Goal: Communication & Community: Answer question/provide support

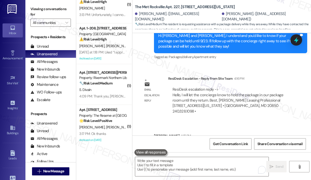
scroll to position [100, 0]
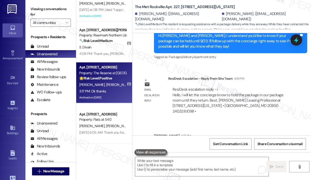
click at [110, 82] on span "[PERSON_NAME]" at bounding box center [118, 84] width 25 height 5
type textarea "Fetching suggested responses. Please feel free to read through the conversation…"
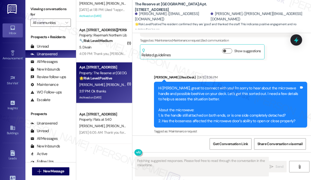
type textarea "Fetching suggested responses. Please feel free to read through the conversation…"
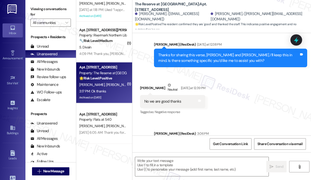
scroll to position [3972, 0]
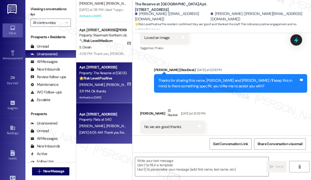
click at [115, 115] on div "Apt. [STREET_ADDRESS]" at bounding box center [102, 113] width 47 height 5
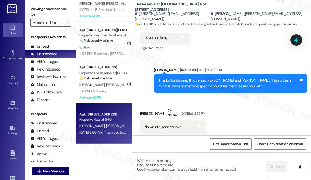
type textarea "Fetching suggested responses. Please feel free to read through the conversation…"
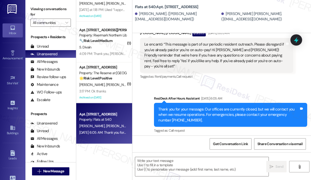
scroll to position [112, 0]
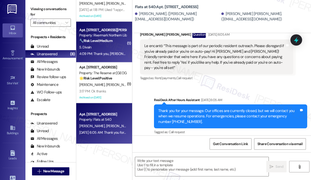
click at [109, 38] on div "🔧 Risk Level: Medium The resident is following up on a blinds request, which ha…" at bounding box center [102, 40] width 47 height 5
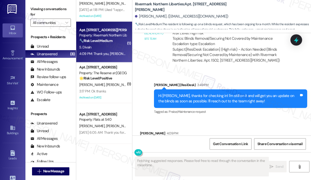
scroll to position [1879, 0]
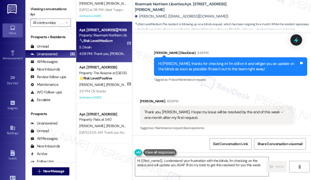
type textarea "Hi {{first_name}}, I understand your frustration with the blinds. I'm checking …"
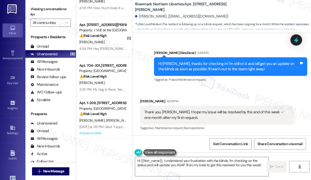
scroll to position [0, 0]
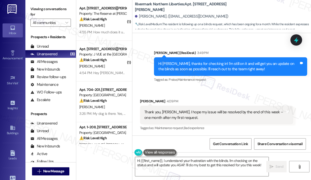
click at [110, 52] on div "Property: J VUE at the [GEOGRAPHIC_DATA]" at bounding box center [102, 54] width 47 height 5
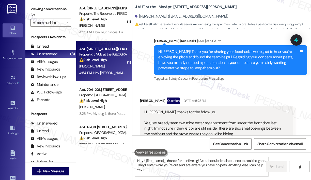
type textarea "Hey {{first_name}}, thanks for confirming! I've scheduled maintenance to seal t…"
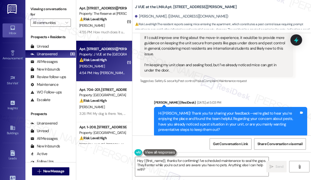
scroll to position [161, 0]
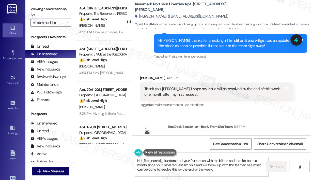
scroll to position [1931, 0]
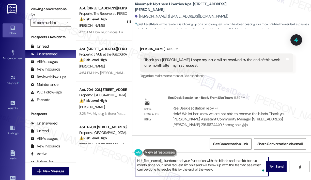
drag, startPoint x: 217, startPoint y: 171, endPoint x: 164, endPoint y: 162, distance: 53.7
click at [164, 162] on textarea "Hi {{first_name}}, I understand your frustration with the blinds and that it's …" at bounding box center [202, 166] width 134 height 19
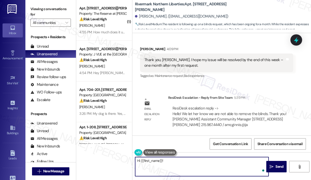
paste textarea "I apologize for the inconvenience. I checked with the team and received the sam…"
type textarea "Hi {{first_name}}! I apologize for the inconvenience. I checked with the team a…"
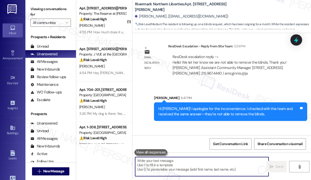
scroll to position [2018, 0]
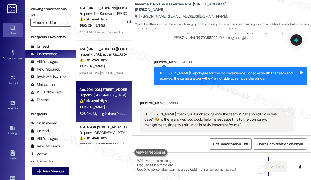
click at [92, 94] on div "Property: [GEOGRAPHIC_DATA]" at bounding box center [102, 94] width 47 height 5
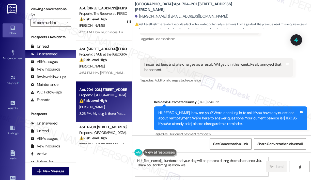
scroll to position [4228, 0]
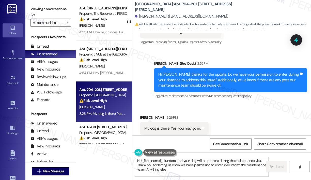
type textarea "Hi {{first_name}}, I understand your dog will be present during the maintenance…"
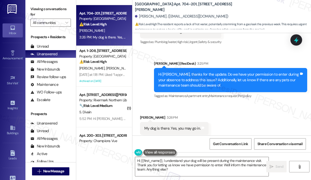
scroll to position [127, 0]
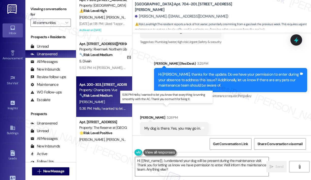
click at [99, 108] on div "5:36 PM: Hello, I wanted to let you know that everything is running smoothly wi…" at bounding box center [166, 108] width 175 height 5
type textarea "Hi {{first_name}}, I understand your dog will be present during the maintenance…"
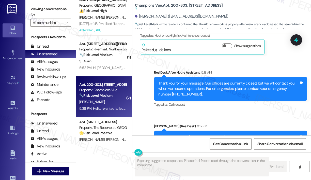
scroll to position [908, 0]
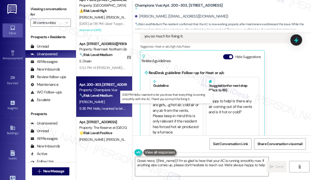
type textarea "Great news, {{first_name}}! I'm so glad to hear that your AC is running smoothl…"
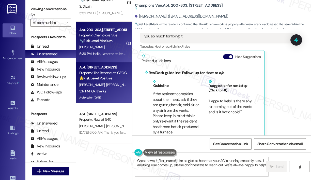
click at [106, 85] on span "[PERSON_NAME]" at bounding box center [118, 84] width 25 height 5
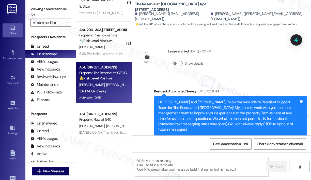
type textarea "Fetching suggested responses. Please feel free to read through the conversation…"
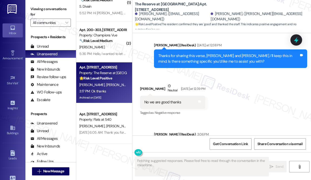
scroll to position [3997, 0]
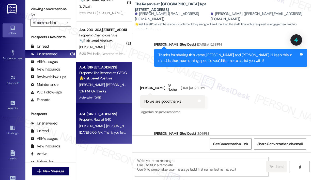
click at [118, 113] on div "Apt. [STREET_ADDRESS]" at bounding box center [102, 113] width 47 height 5
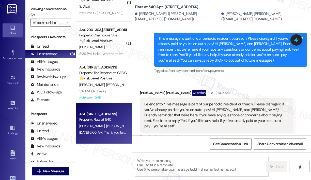
type textarea "Fetching suggested responses. Please feel free to read through the conversation…"
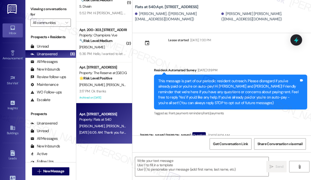
scroll to position [6, 0]
